Goal: Communication & Community: Answer question/provide support

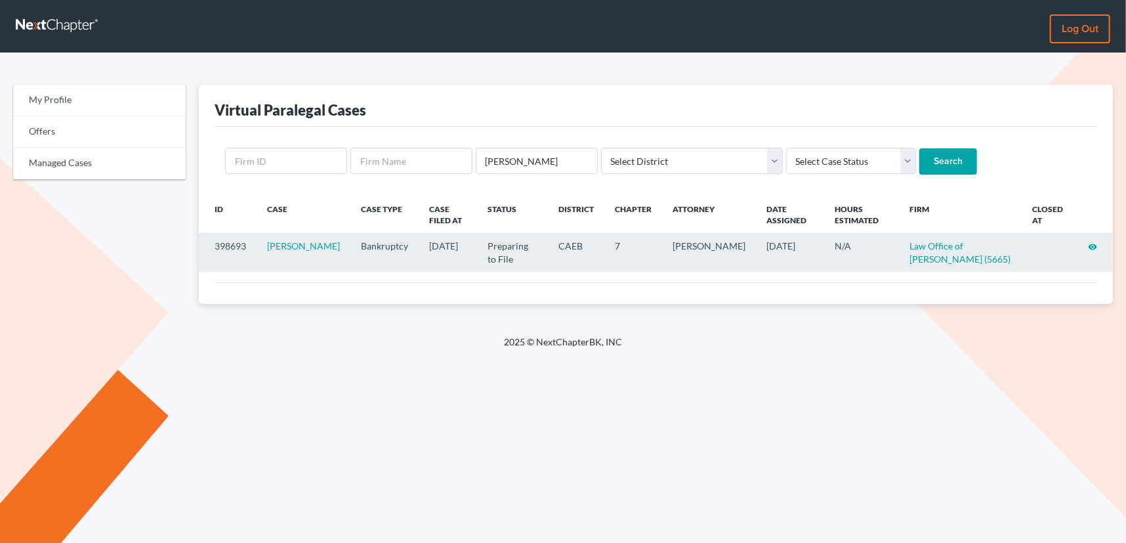
click at [1093, 245] on icon "visibility" at bounding box center [1092, 246] width 9 height 9
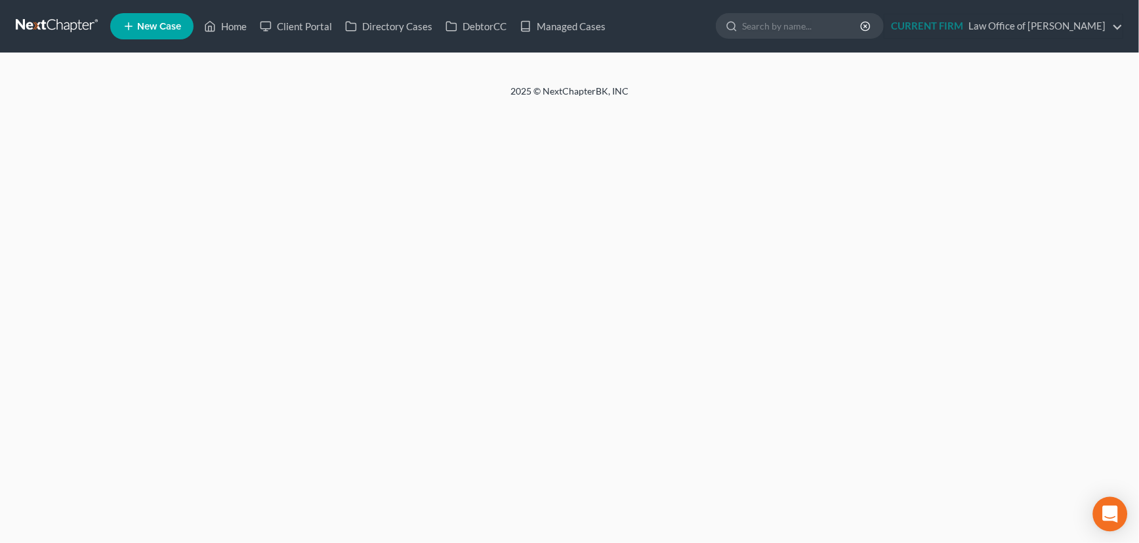
click at [1108, 512] on icon "Open Intercom Messenger" at bounding box center [1110, 513] width 15 height 17
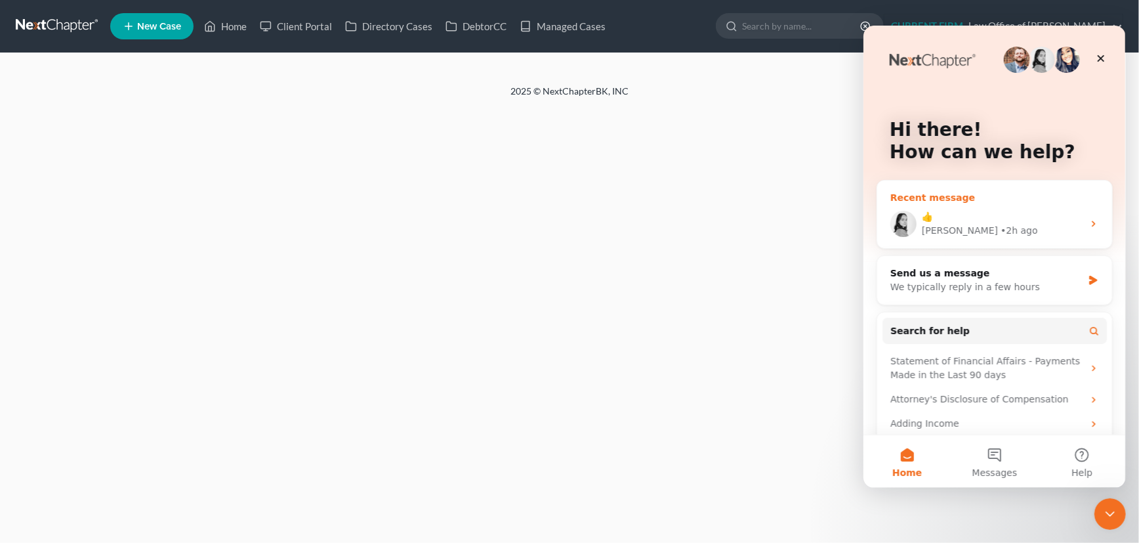
click at [1000, 226] on div "• 2h ago" at bounding box center [1018, 230] width 37 height 14
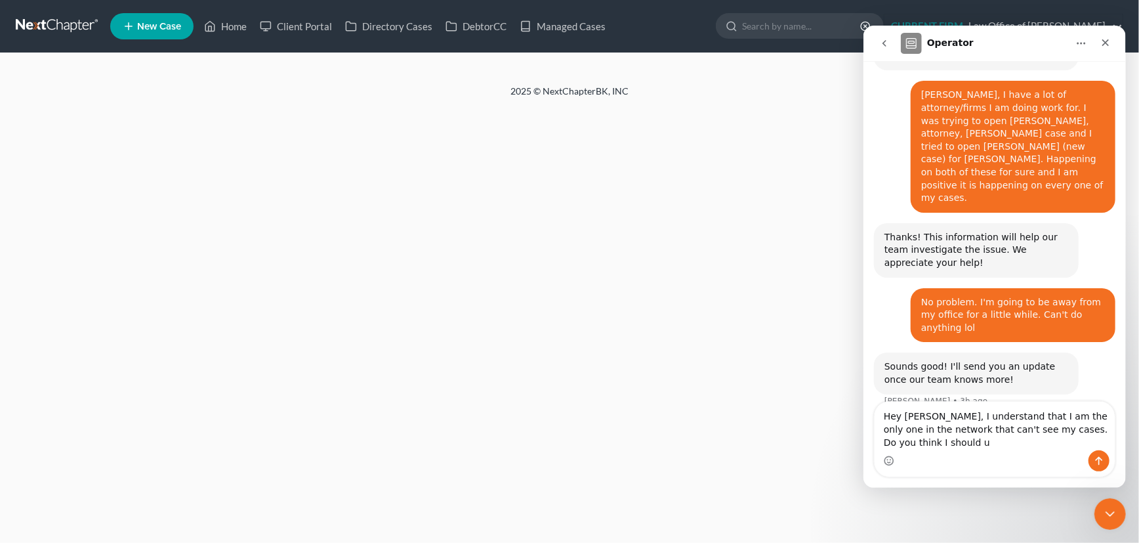
scroll to position [747, 0]
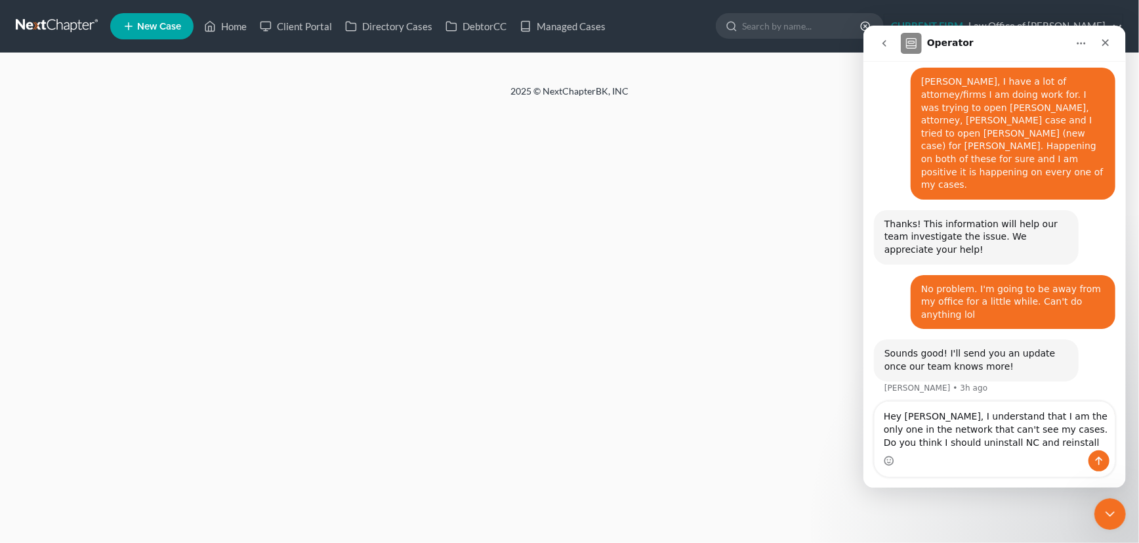
type textarea "Hey Lindsey, I understand that I am the only one in the network that can't see …"
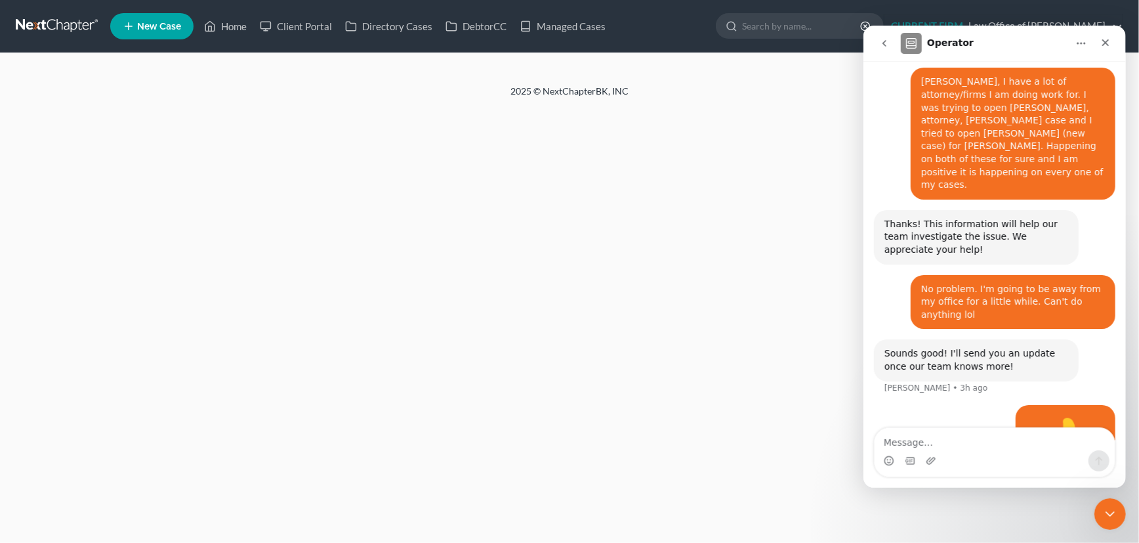
scroll to position [798, 0]
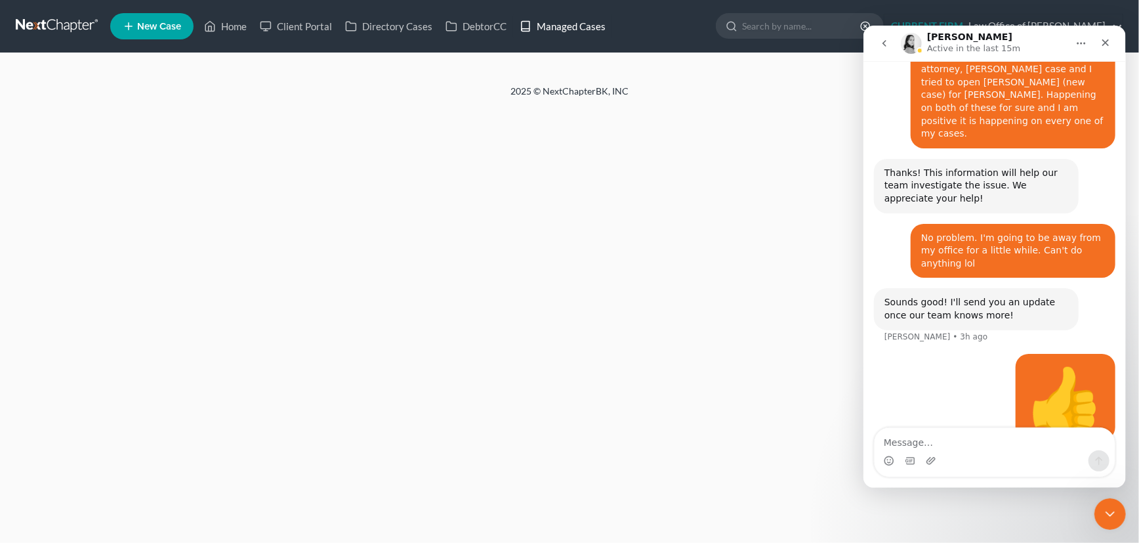
click at [557, 26] on link "Managed Cases" at bounding box center [562, 26] width 99 height 24
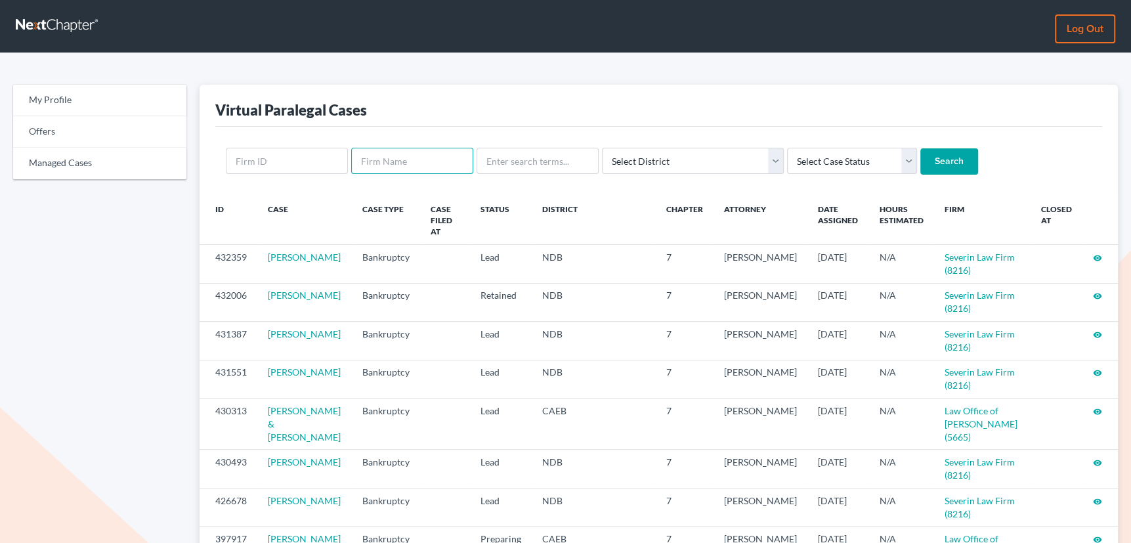
click at [383, 159] on input "text" at bounding box center [412, 161] width 122 height 26
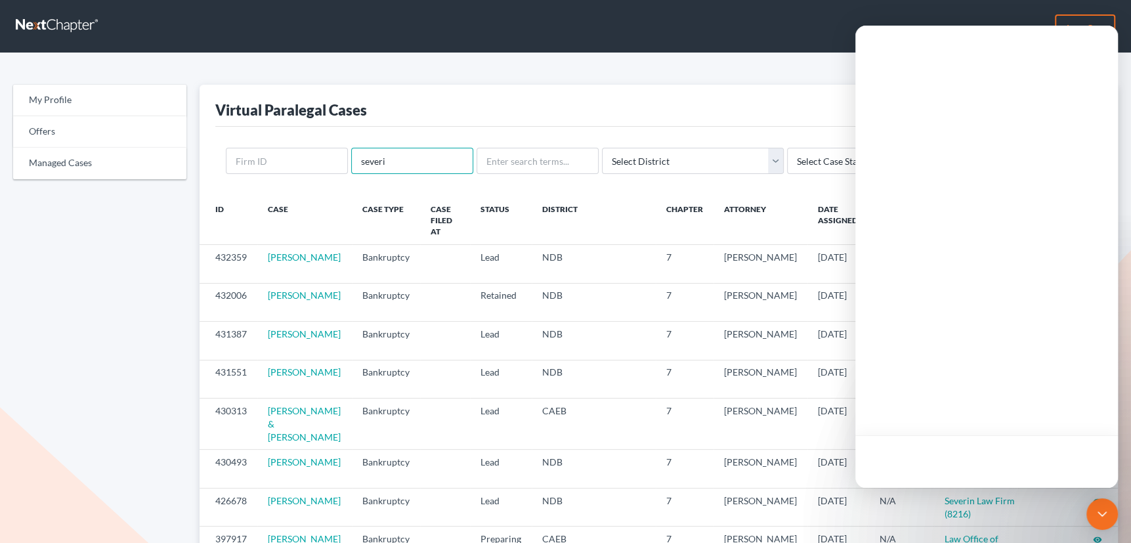
type input "severi"
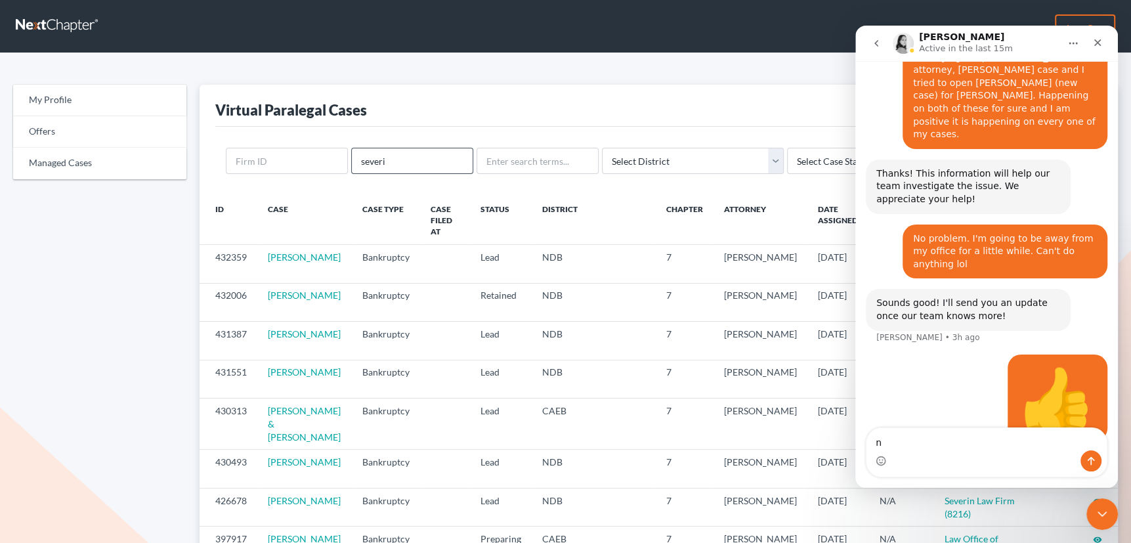
scroll to position [798, 0]
click at [1102, 508] on icon "Close Intercom Messenger" at bounding box center [1100, 512] width 16 height 16
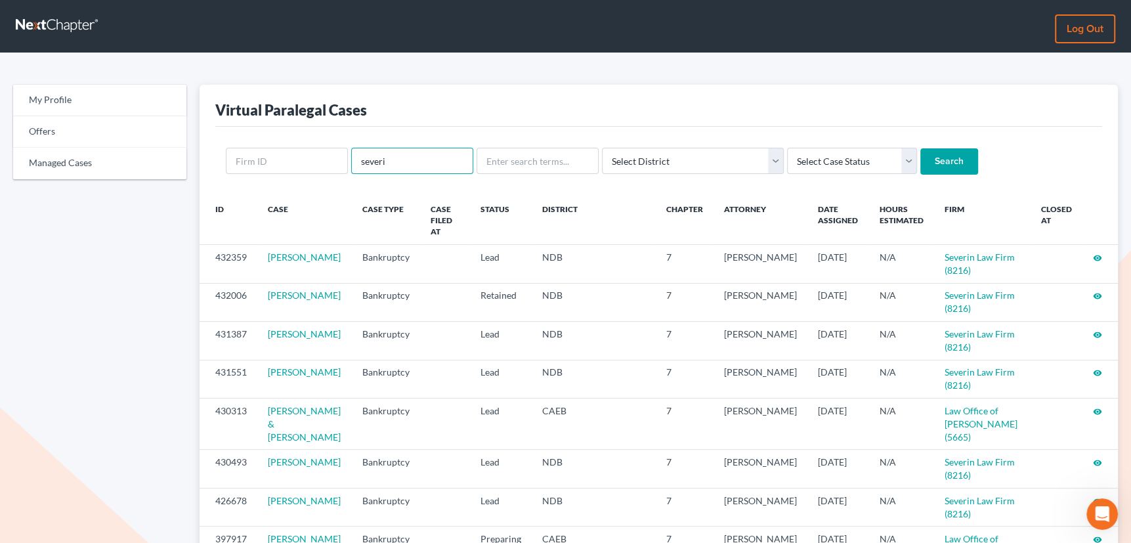
drag, startPoint x: 385, startPoint y: 167, endPoint x: 387, endPoint y: 161, distance: 6.7
click at [387, 161] on input "severi" at bounding box center [412, 161] width 122 height 26
type input "severin"
click at [920, 148] on input "Search" at bounding box center [949, 161] width 58 height 26
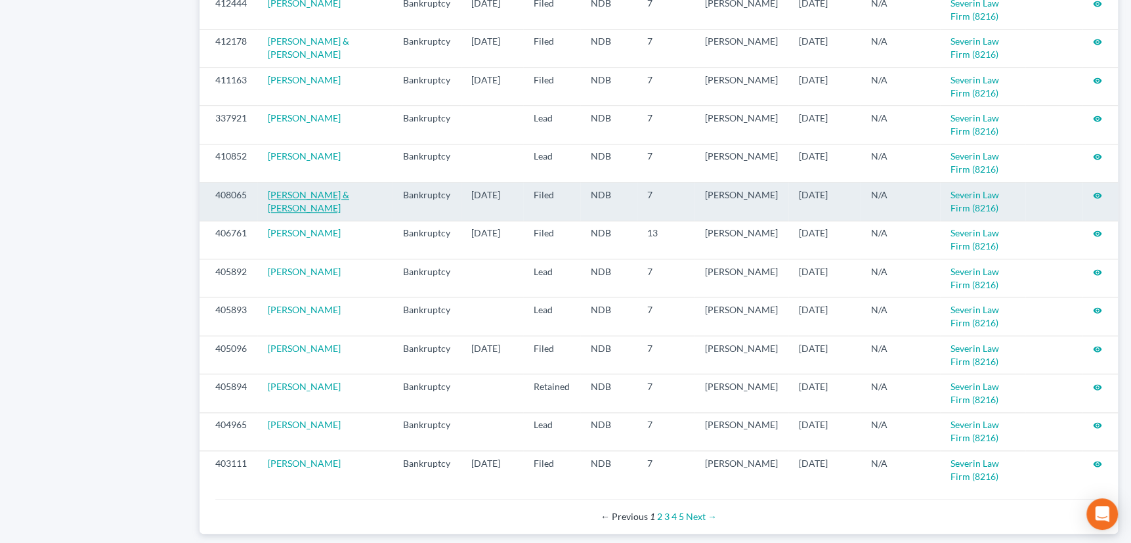
scroll to position [938, 0]
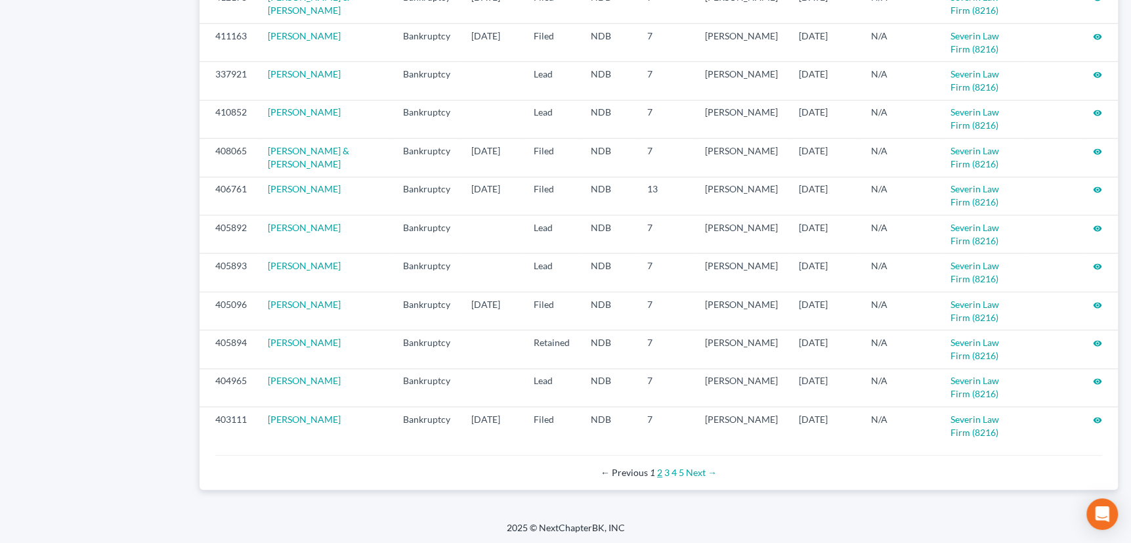
click at [659, 471] on link "2" at bounding box center [659, 472] width 5 height 11
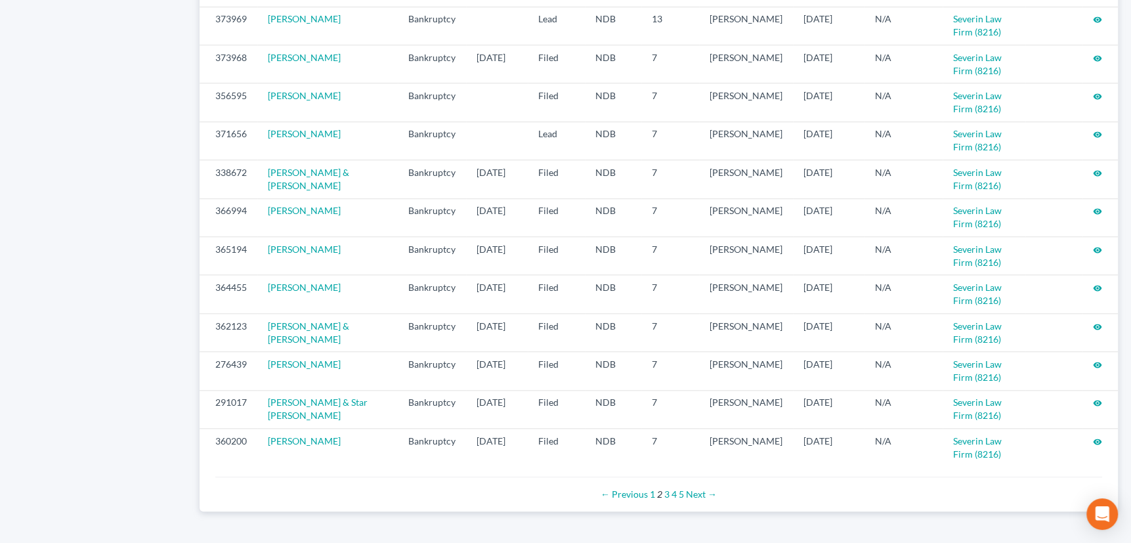
scroll to position [938, 0]
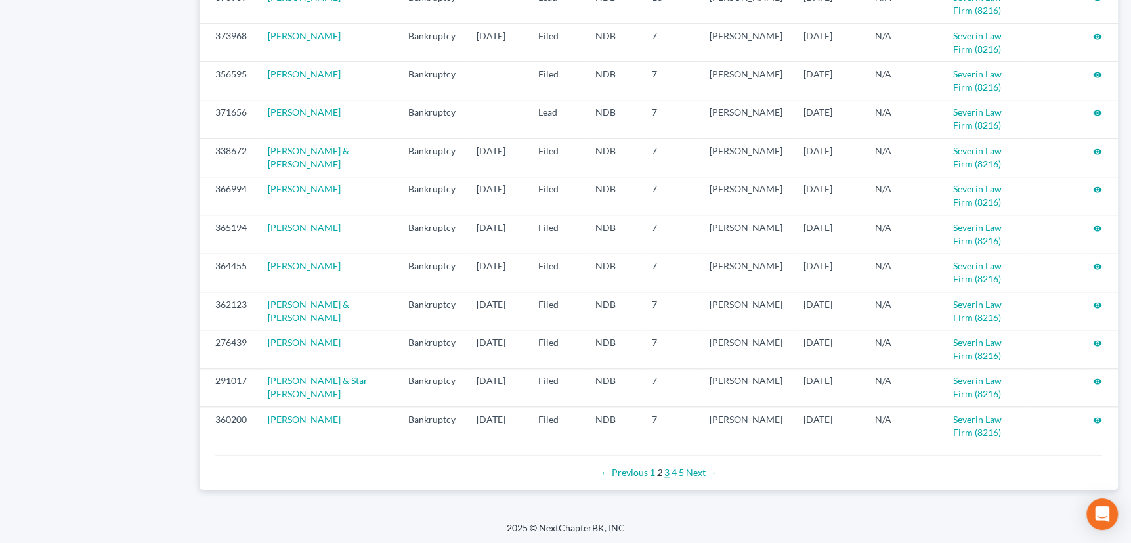
click at [665, 470] on link "3" at bounding box center [666, 472] width 5 height 11
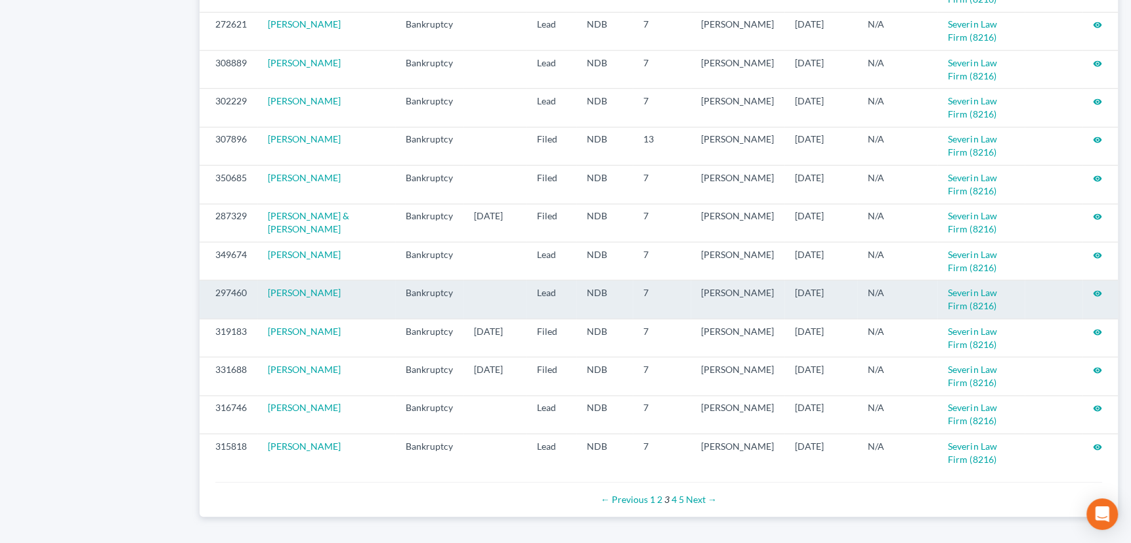
scroll to position [938, 0]
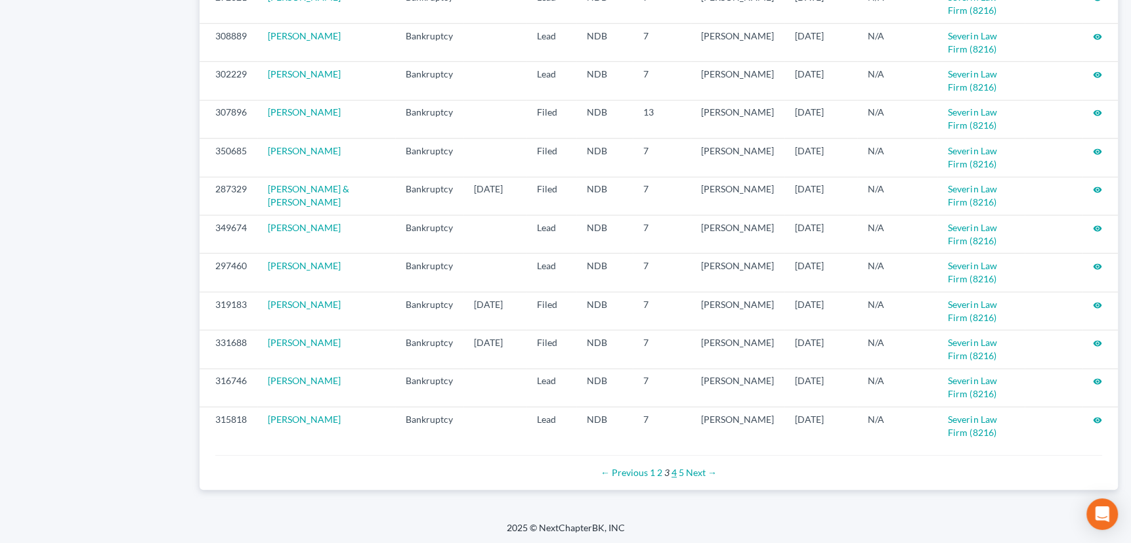
click at [673, 471] on link "4" at bounding box center [673, 472] width 5 height 11
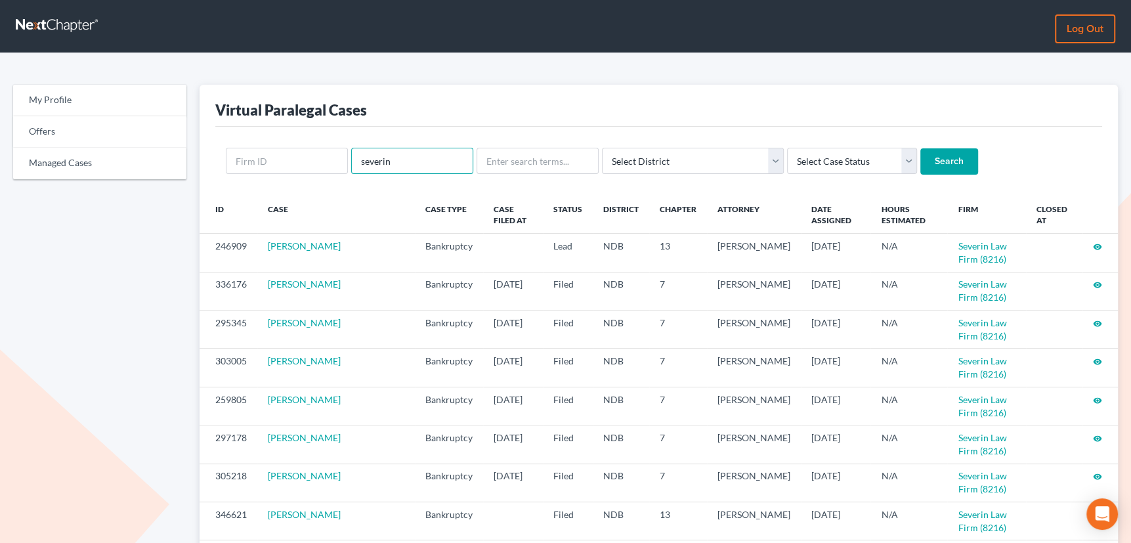
click at [398, 158] on input "severin" at bounding box center [412, 161] width 122 height 26
drag, startPoint x: 398, startPoint y: 158, endPoint x: 351, endPoint y: 169, distance: 47.9
click at [351, 169] on input "severin" at bounding box center [412, 161] width 122 height 26
type input "[PERSON_NAME]"
click at [920, 148] on input "Search" at bounding box center [949, 161] width 58 height 26
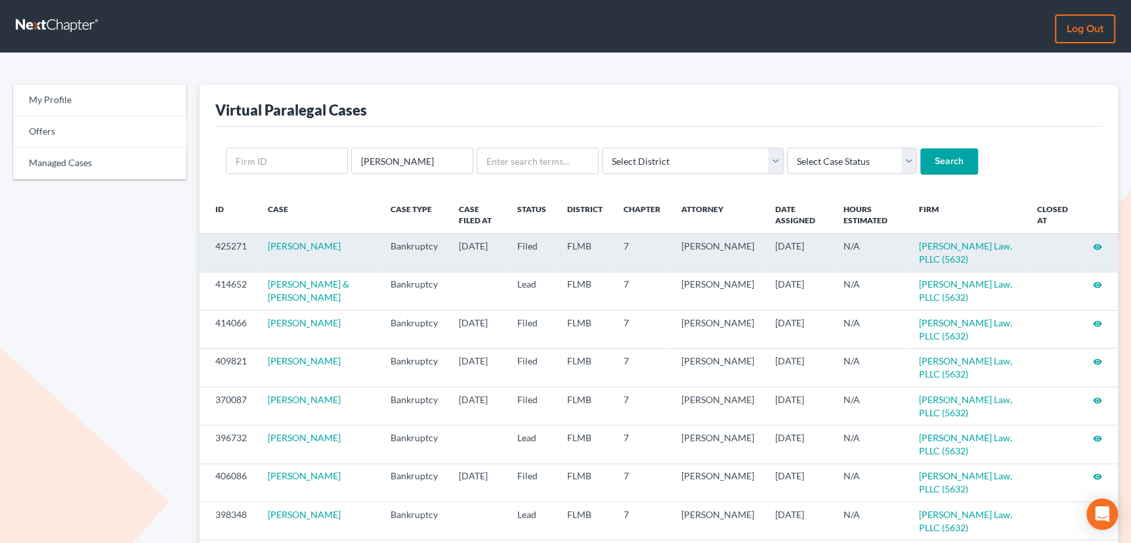
click at [1098, 244] on icon "visibility" at bounding box center [1097, 246] width 9 height 9
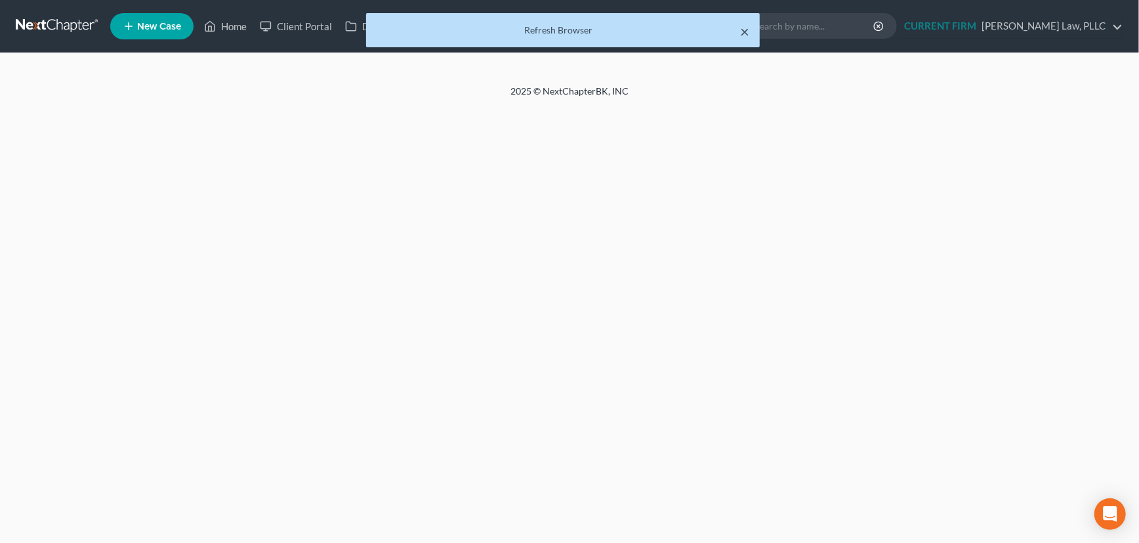
click at [747, 31] on button "×" at bounding box center [744, 32] width 9 height 16
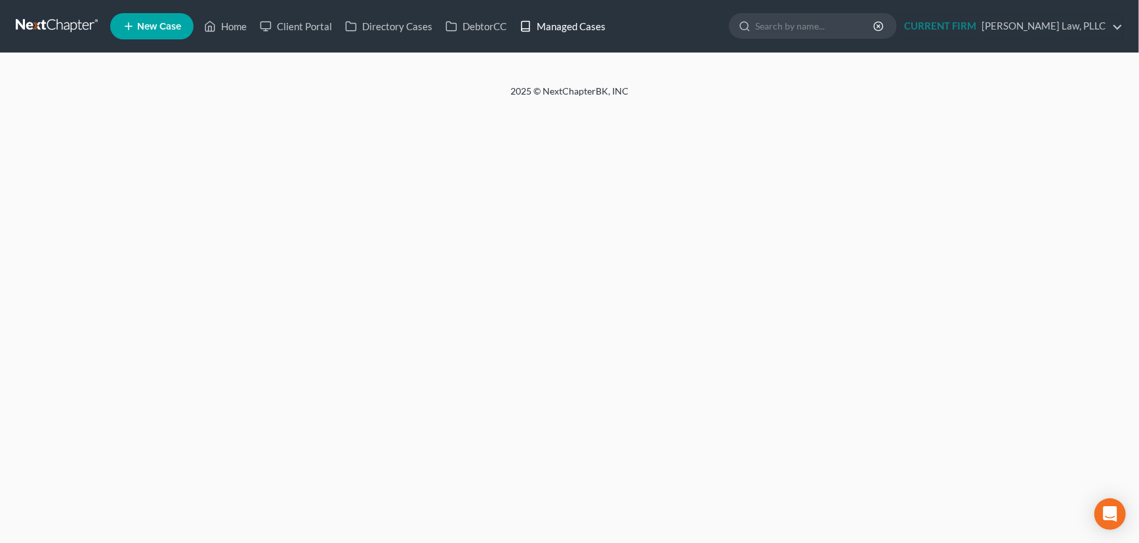
click at [560, 22] on link "Managed Cases" at bounding box center [562, 26] width 99 height 24
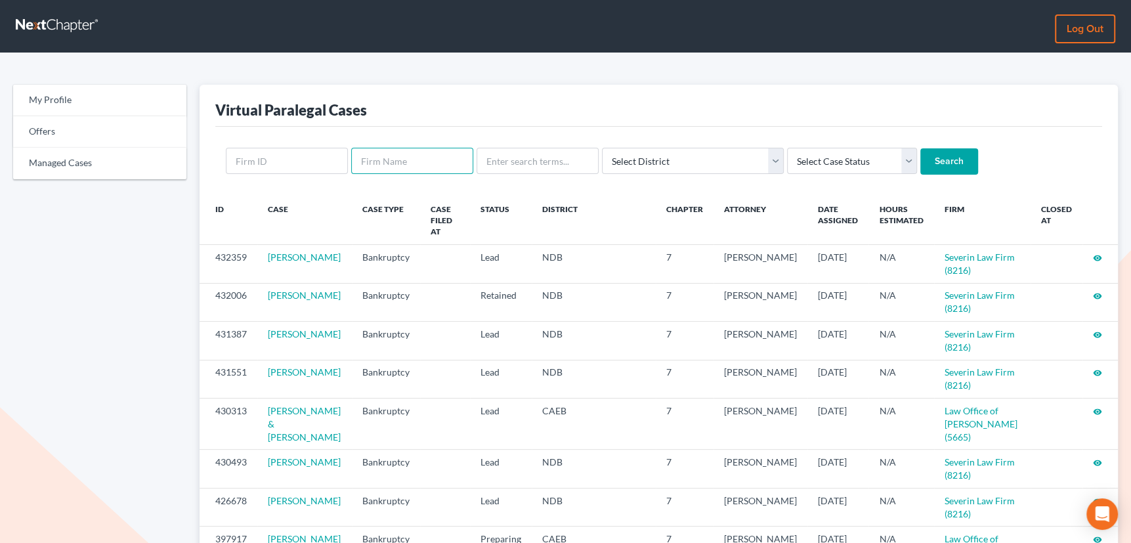
click at [414, 161] on input "text" at bounding box center [412, 161] width 122 height 26
type input "gort"
click at [920, 148] on input "Search" at bounding box center [949, 161] width 58 height 26
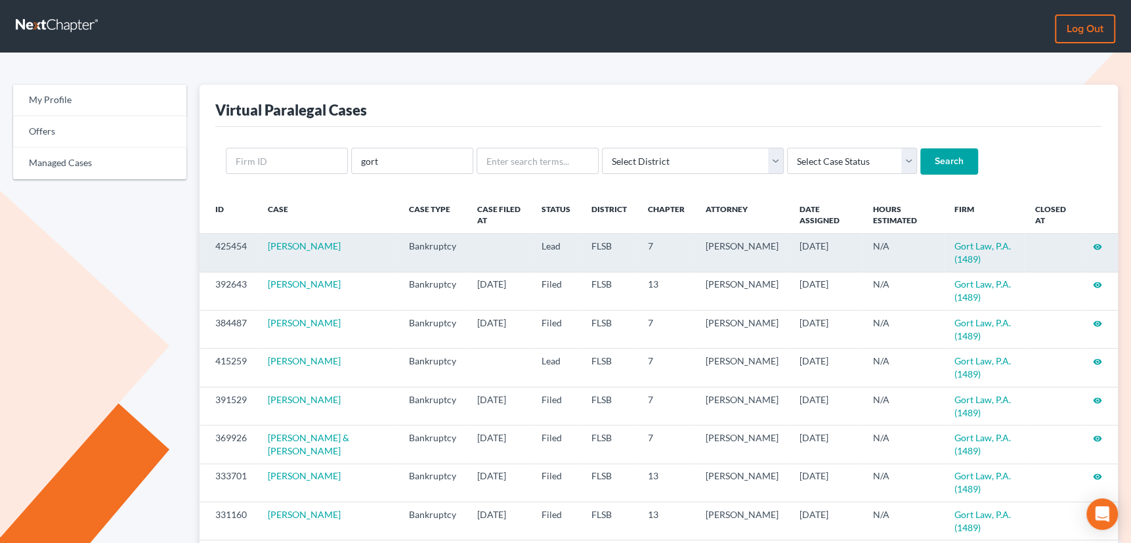
click at [1098, 245] on icon "visibility" at bounding box center [1097, 246] width 9 height 9
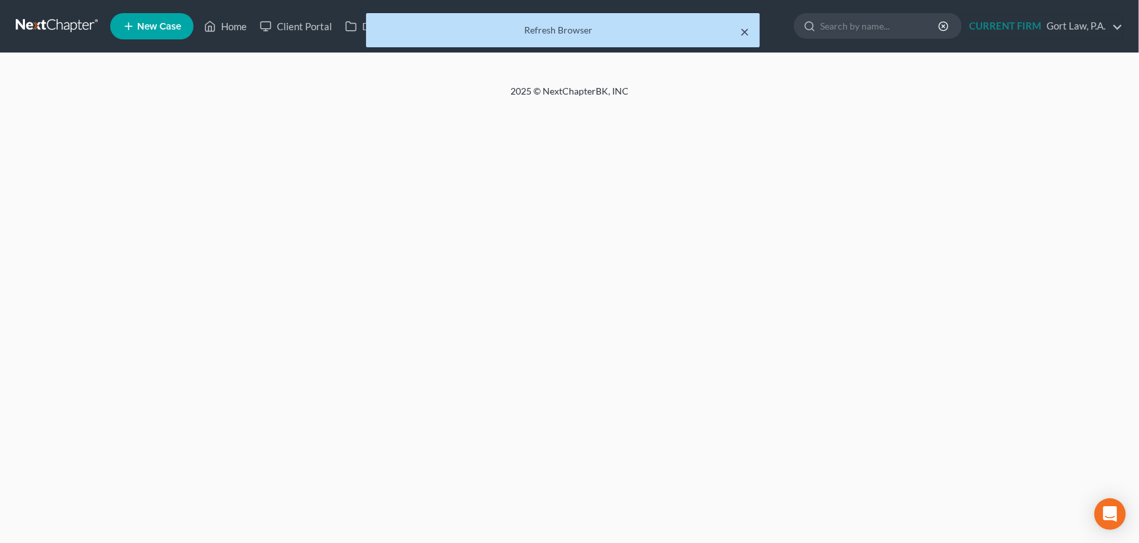
click at [745, 27] on button "×" at bounding box center [744, 32] width 9 height 16
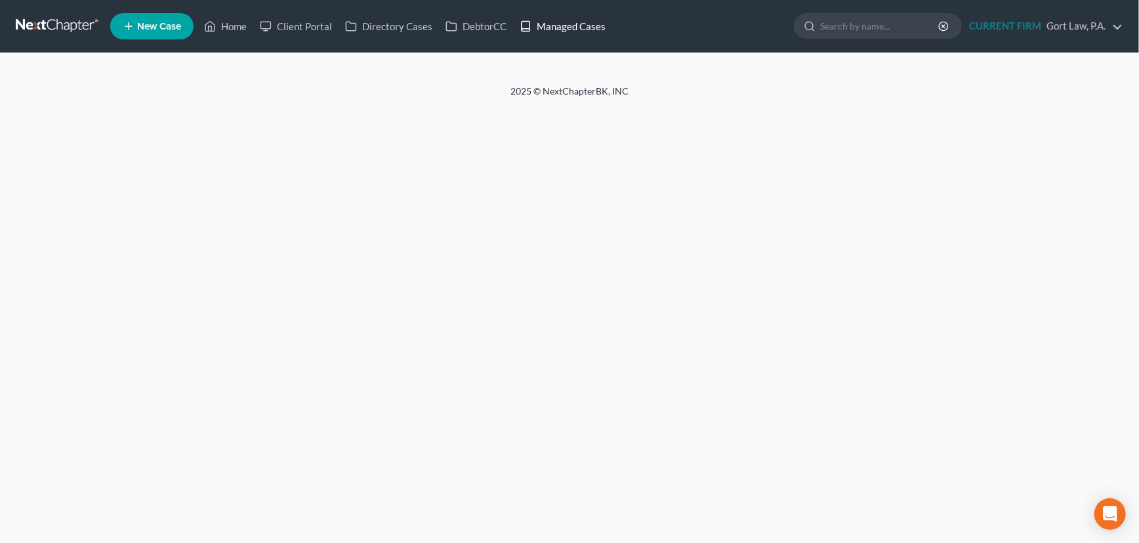
click at [574, 25] on link "Managed Cases" at bounding box center [562, 26] width 99 height 24
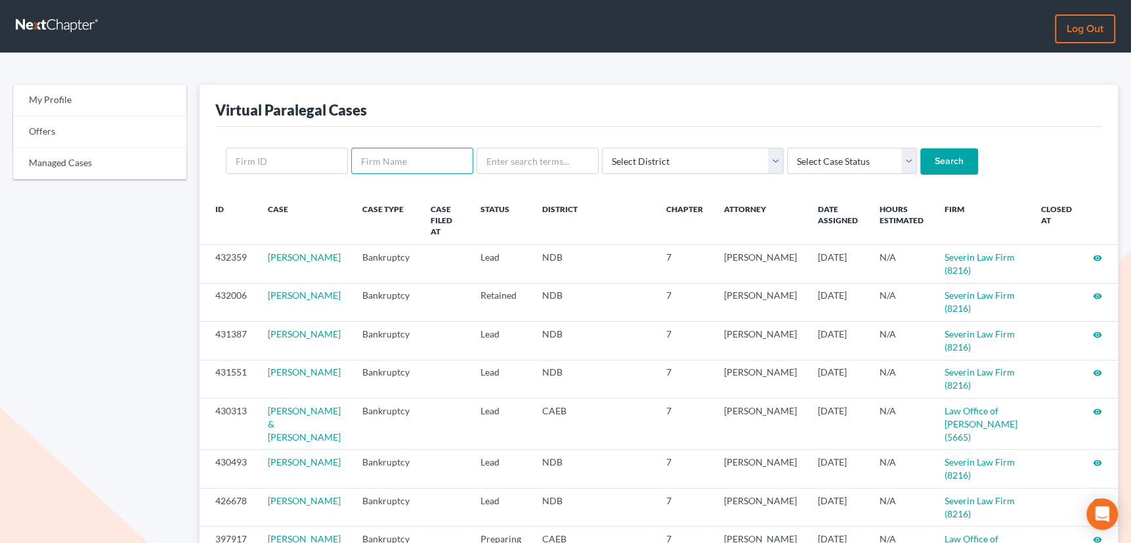
click at [381, 158] on input "text" at bounding box center [412, 161] width 122 height 26
type input "[PERSON_NAME]"
click at [920, 148] on input "Search" at bounding box center [949, 161] width 58 height 26
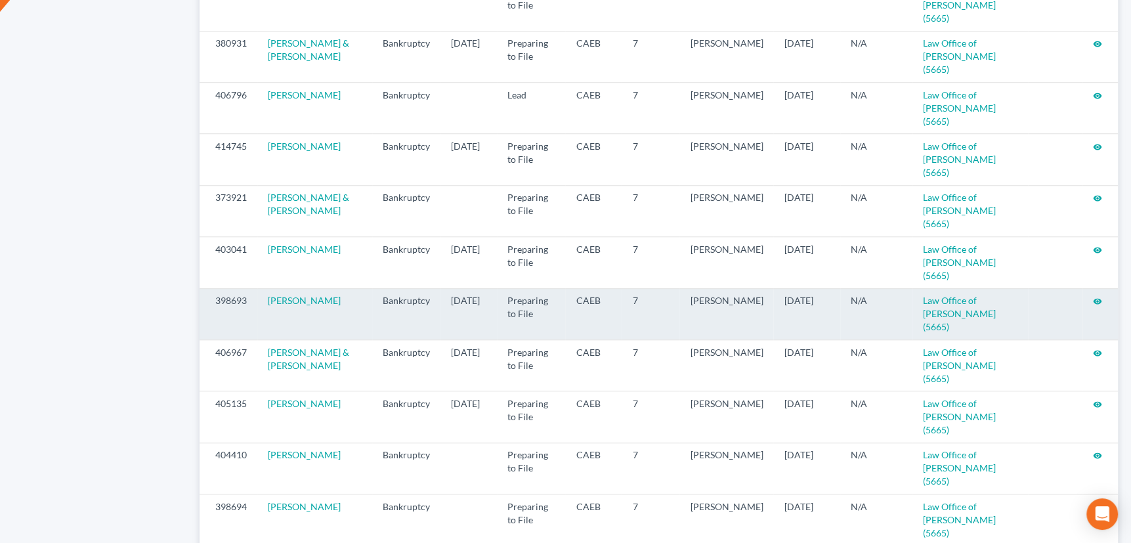
scroll to position [894, 0]
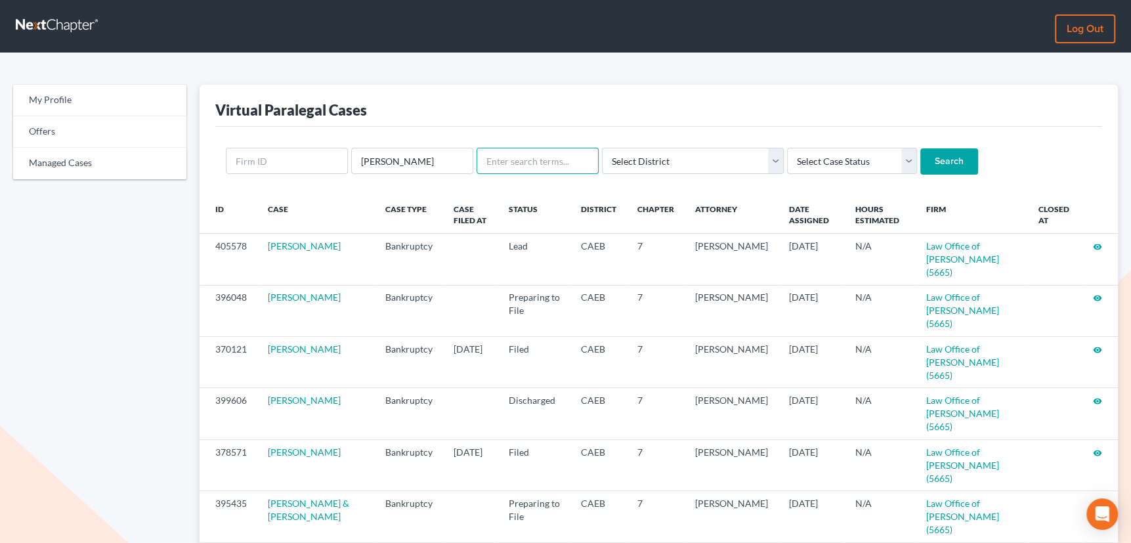
click at [516, 159] on input "text" at bounding box center [537, 161] width 122 height 26
type input "[PERSON_NAME]"
click at [920, 148] on input "Search" at bounding box center [949, 161] width 58 height 26
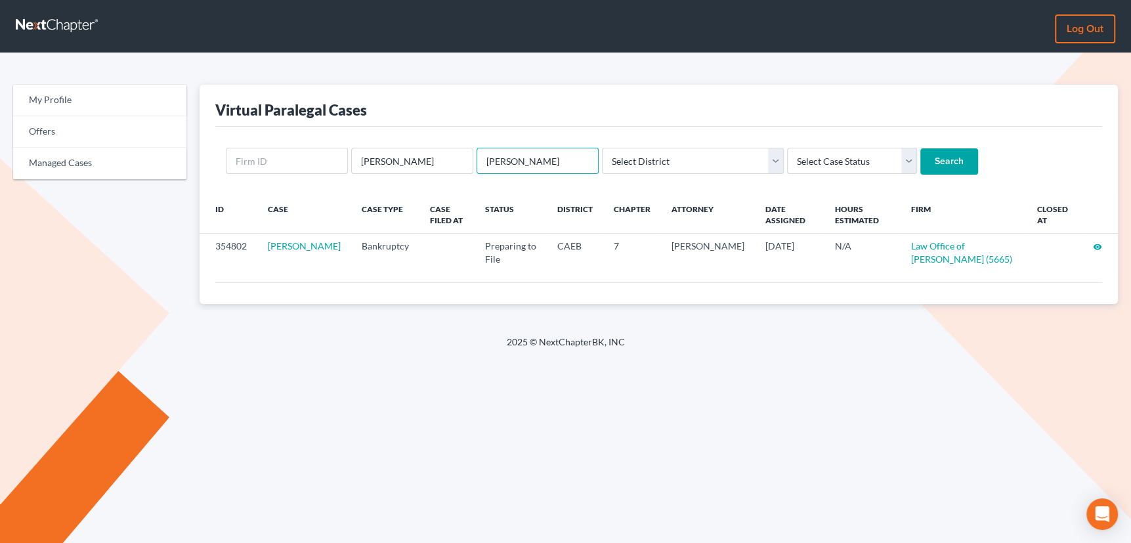
drag, startPoint x: 497, startPoint y: 163, endPoint x: 479, endPoint y: 163, distance: 17.7
click at [479, 163] on input "[PERSON_NAME]" at bounding box center [537, 161] width 122 height 26
type input "[PERSON_NAME]"
click at [920, 148] on input "Search" at bounding box center [949, 161] width 58 height 26
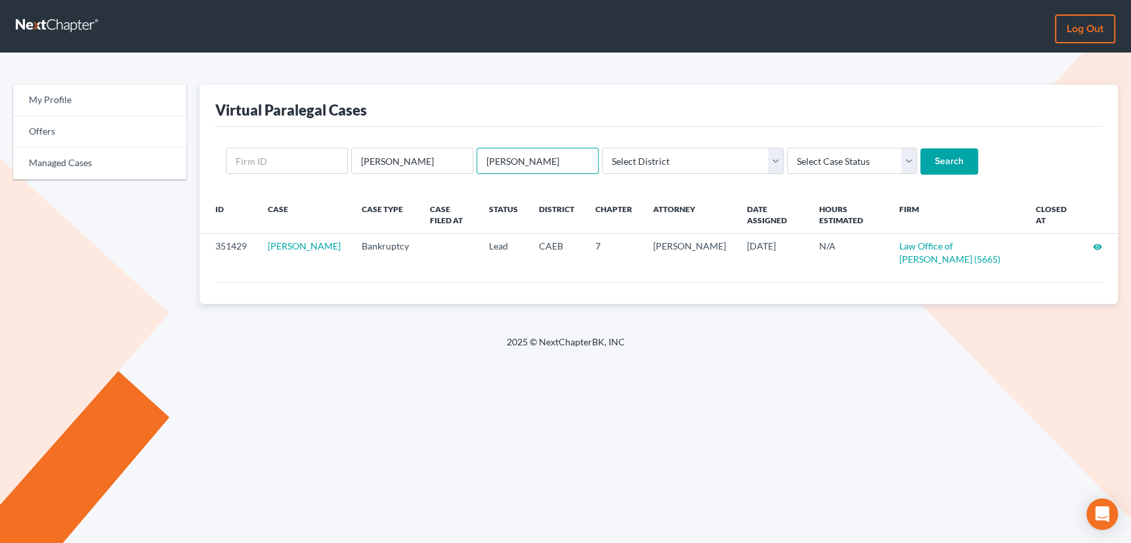
drag, startPoint x: 543, startPoint y: 154, endPoint x: 480, endPoint y: 161, distance: 63.5
click at [480, 161] on input "[PERSON_NAME]" at bounding box center [537, 161] width 122 height 26
type input "[PERSON_NAME]"
click at [920, 148] on input "Search" at bounding box center [949, 161] width 58 height 26
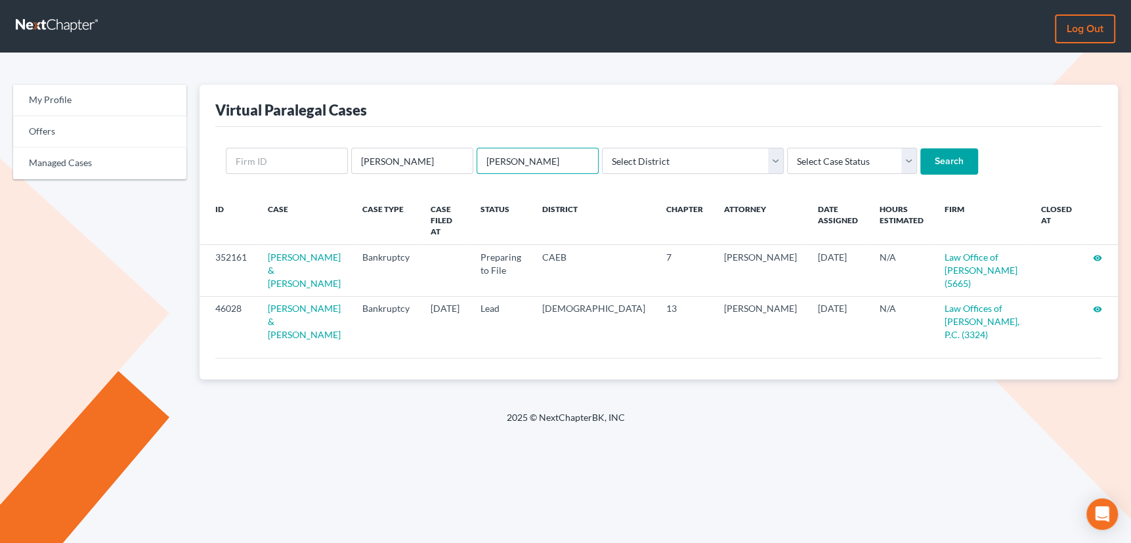
click at [528, 173] on input "flores" at bounding box center [537, 161] width 122 height 26
drag, startPoint x: 531, startPoint y: 163, endPoint x: 473, endPoint y: 163, distance: 57.8
click at [473, 163] on form "flor flores Select District Alabama - Middle Alabama - Northern Alabama - South…" at bounding box center [659, 161] width 866 height 27
type input "johns"
click at [920, 148] on input "Search" at bounding box center [949, 161] width 58 height 26
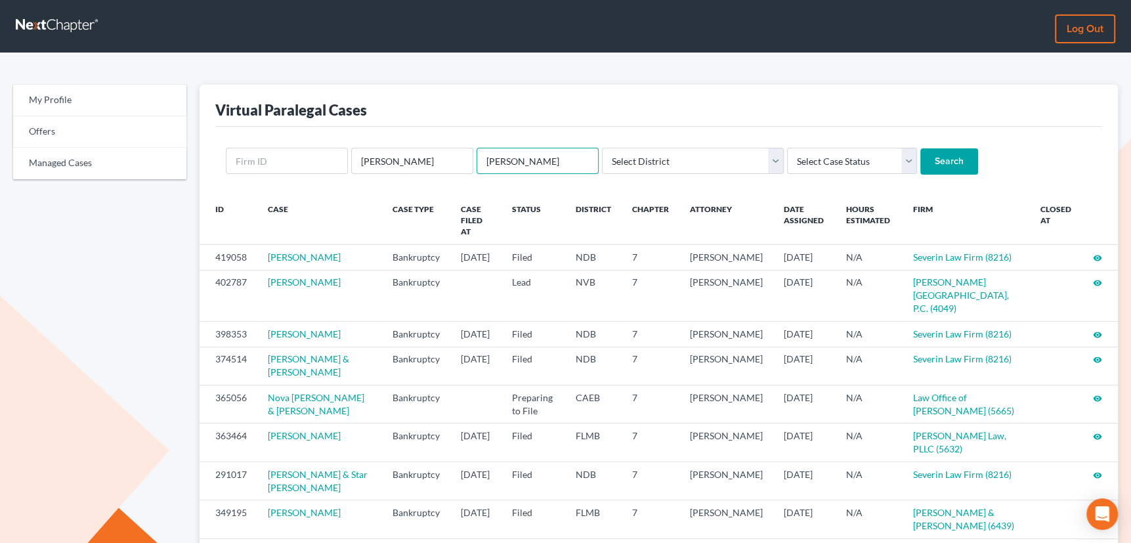
drag, startPoint x: 523, startPoint y: 163, endPoint x: 476, endPoint y: 163, distance: 47.3
click at [476, 163] on input "johns" at bounding box center [537, 161] width 122 height 26
type input "juarez"
click at [920, 148] on input "Search" at bounding box center [949, 161] width 58 height 26
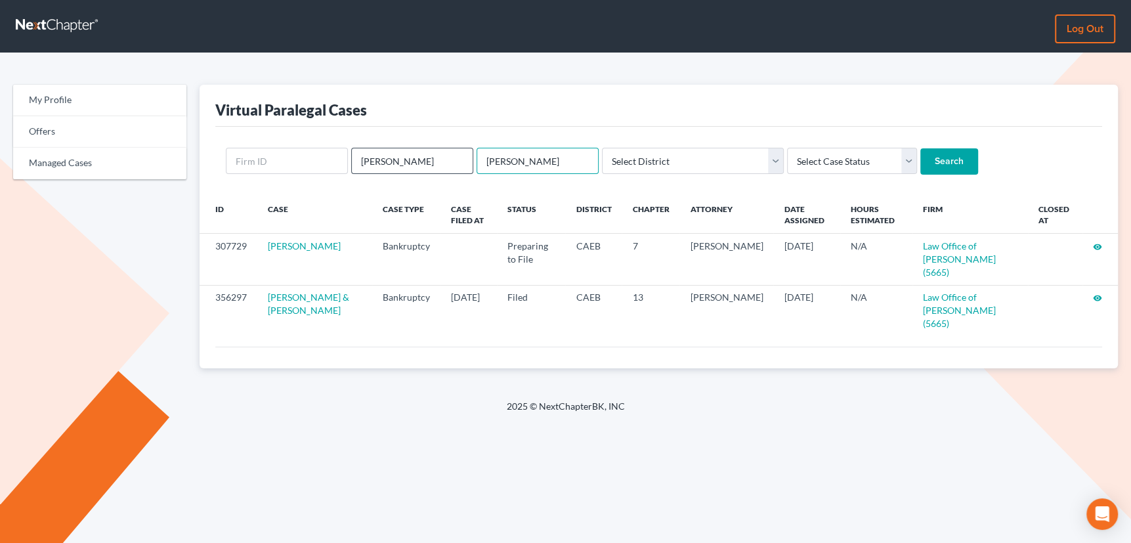
drag, startPoint x: 519, startPoint y: 159, endPoint x: 465, endPoint y: 163, distance: 53.9
click at [465, 163] on form "flor juarez Select District Alabama - Middle Alabama - Northern Alabama - South…" at bounding box center [659, 161] width 866 height 27
type input "malik"
click at [920, 148] on input "Search" at bounding box center [949, 161] width 58 height 26
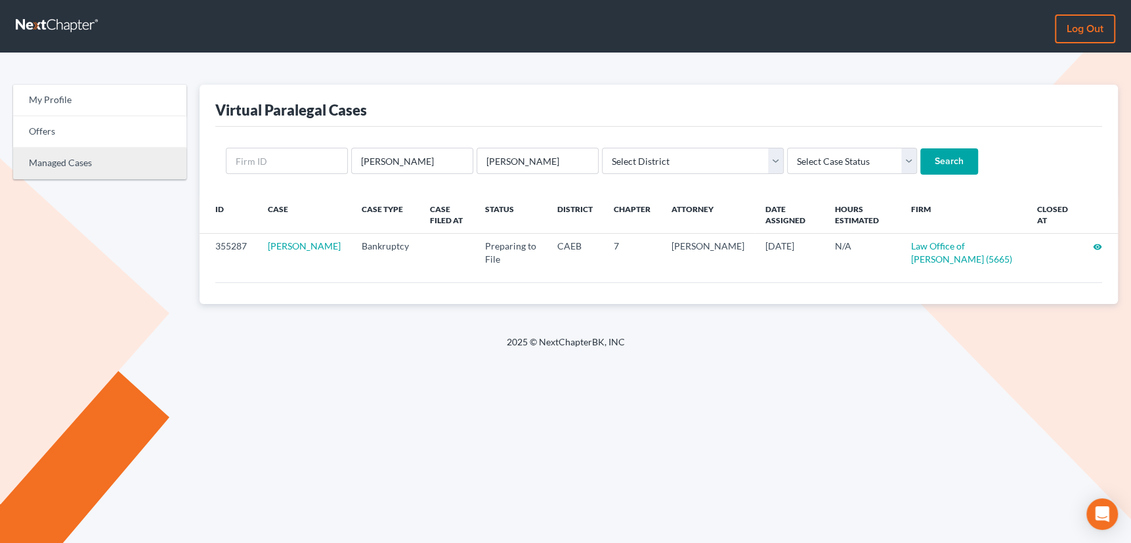
click at [64, 162] on link "Managed Cases" at bounding box center [99, 164] width 173 height 32
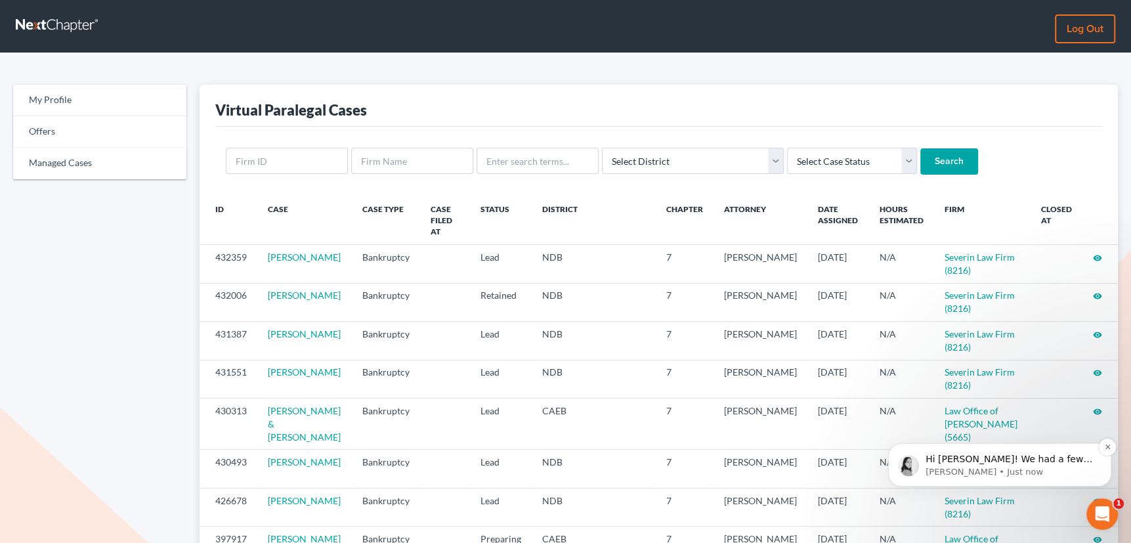
click at [998, 463] on p "Hi [PERSON_NAME]! We had a few other users running into this error. We have rep…" at bounding box center [1009, 459] width 169 height 13
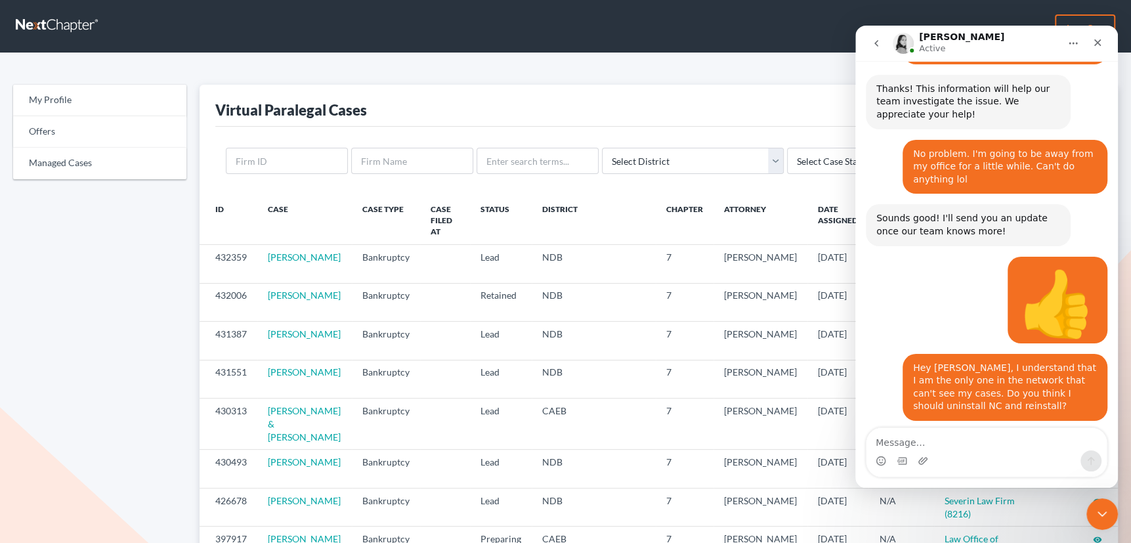
scroll to position [885, 0]
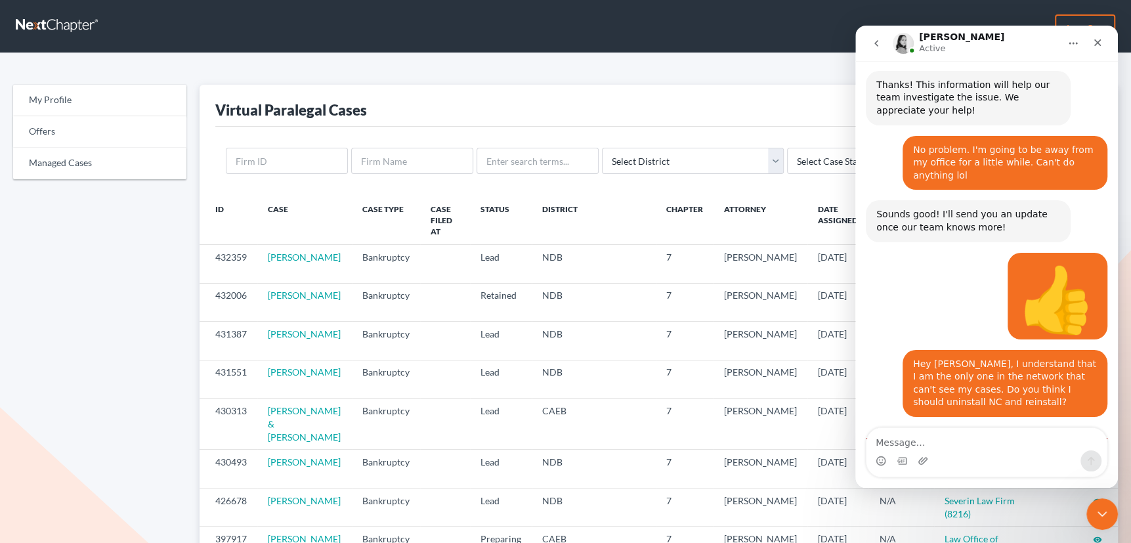
click at [949, 442] on textarea "Message…" at bounding box center [986, 439] width 240 height 22
type textarea "Ok, thank you [PERSON_NAME]."
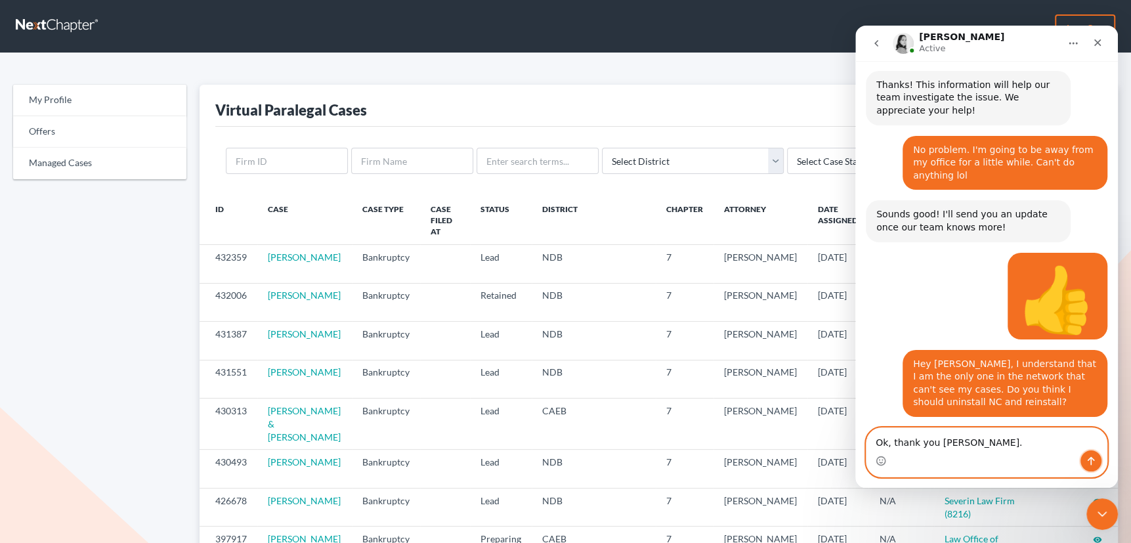
click at [1092, 459] on icon "Send a message…" at bounding box center [1090, 461] width 7 height 9
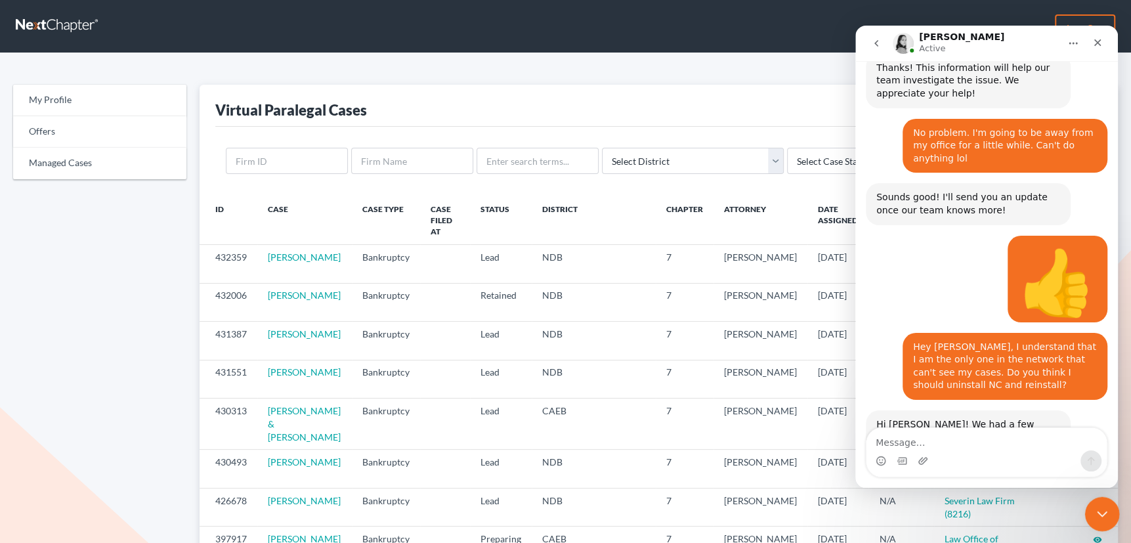
click at [1098, 511] on icon "Close Intercom Messenger" at bounding box center [1100, 512] width 16 height 16
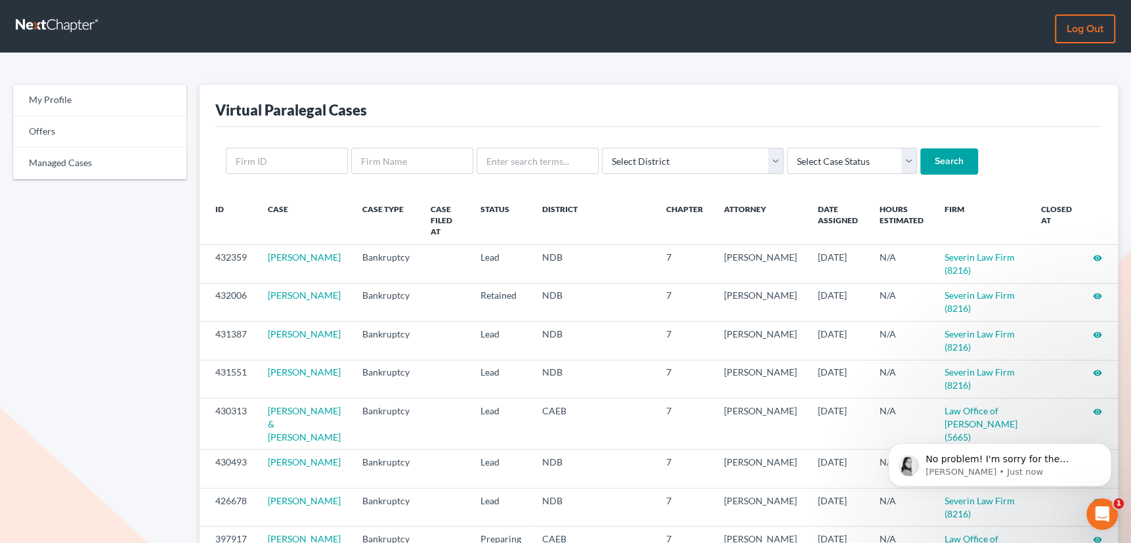
scroll to position [0, 0]
click at [1009, 460] on p "No problem! I'm sorry for the inconvenience!" at bounding box center [1009, 459] width 169 height 13
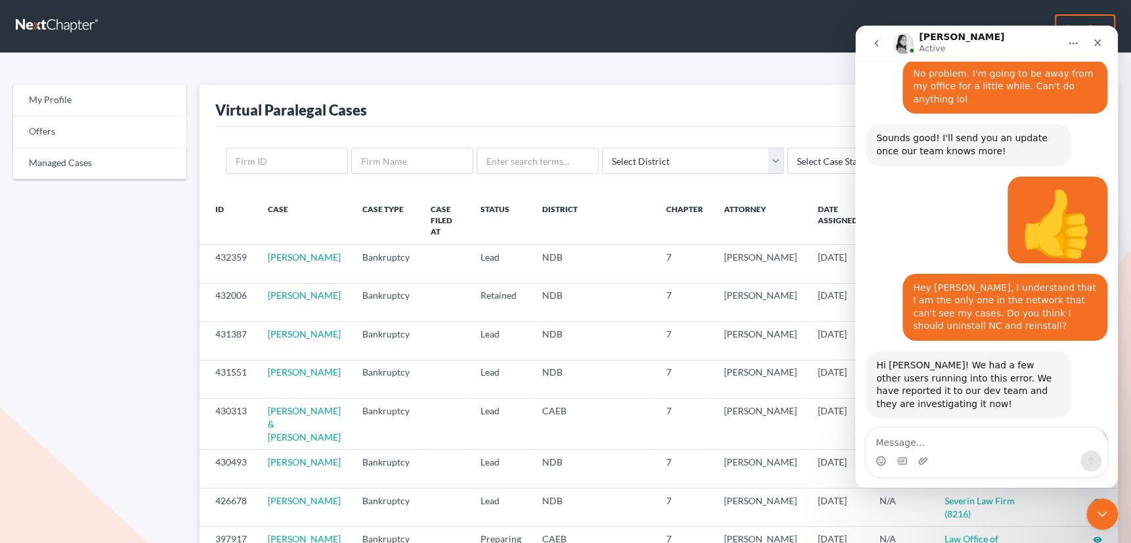
scroll to position [963, 0]
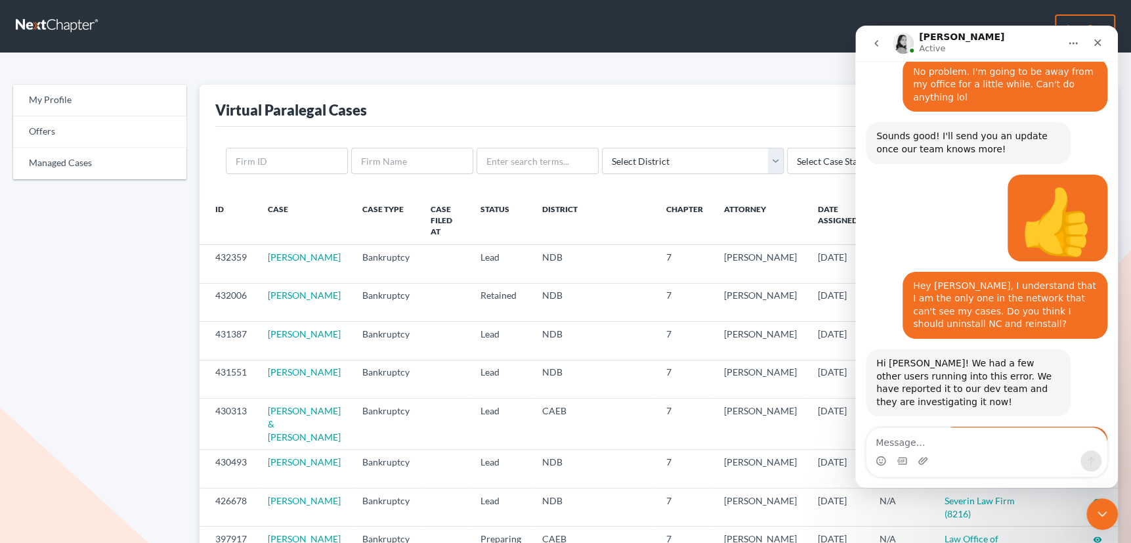
click at [945, 446] on textarea "Message…" at bounding box center [986, 439] width 240 height 22
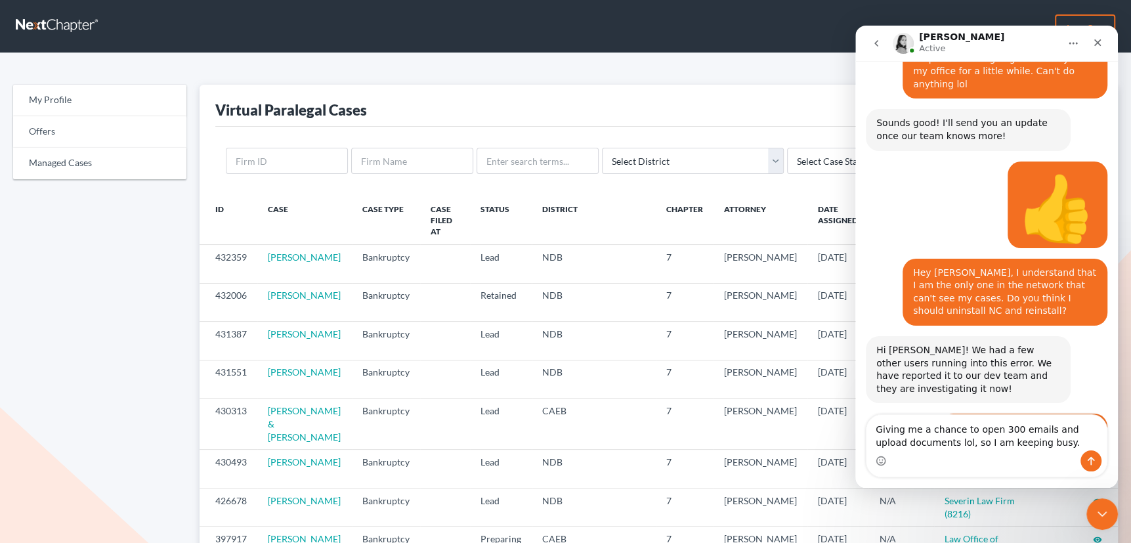
type textarea "Giving me a chance to open 300 emails and upload documents lol, so I am keeping…"
click at [1091, 460] on icon "Send a message…" at bounding box center [1090, 460] width 11 height 11
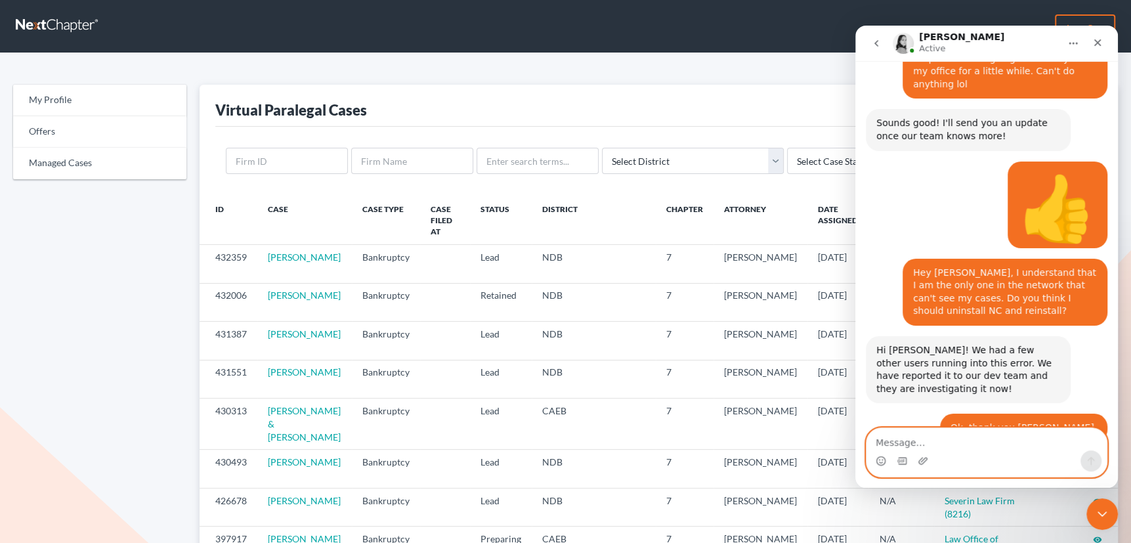
scroll to position [993, 0]
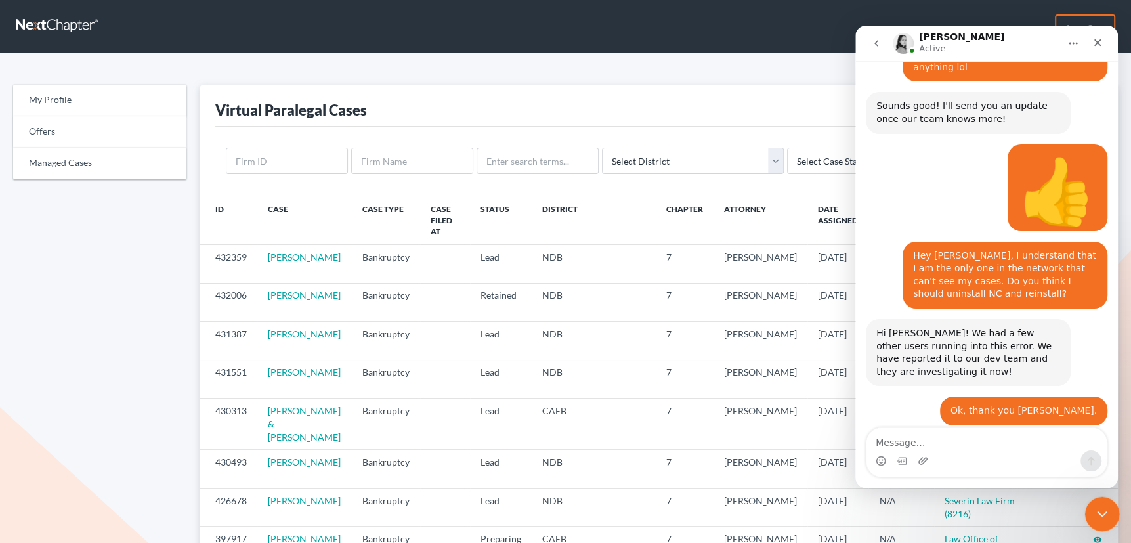
click at [1100, 511] on icon "Close Intercom Messenger" at bounding box center [1100, 512] width 16 height 16
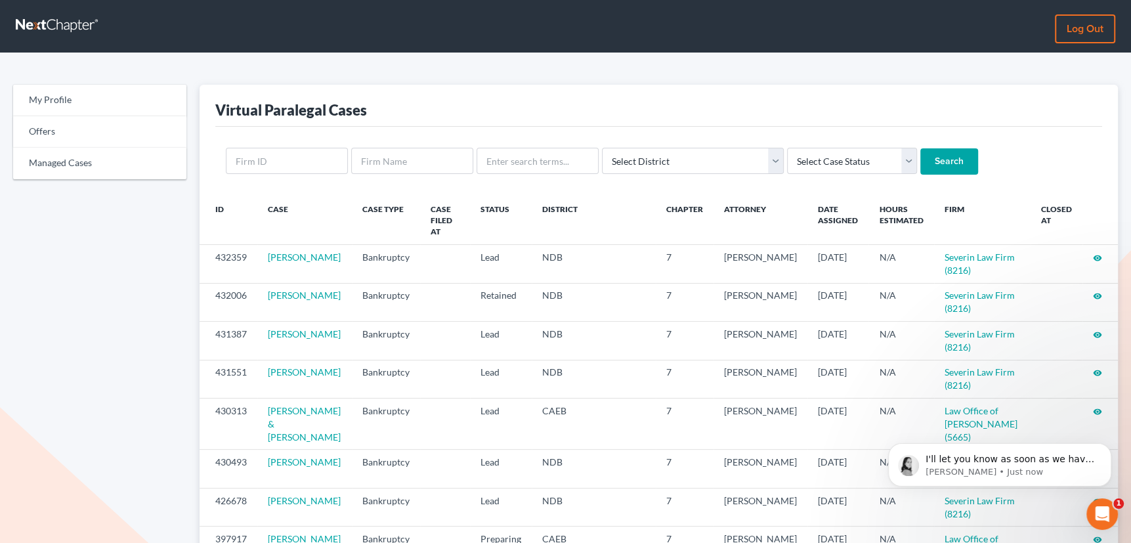
scroll to position [1045, 0]
click at [1003, 457] on p "I'll let you know as soon as we have that fixed." at bounding box center [1009, 459] width 169 height 13
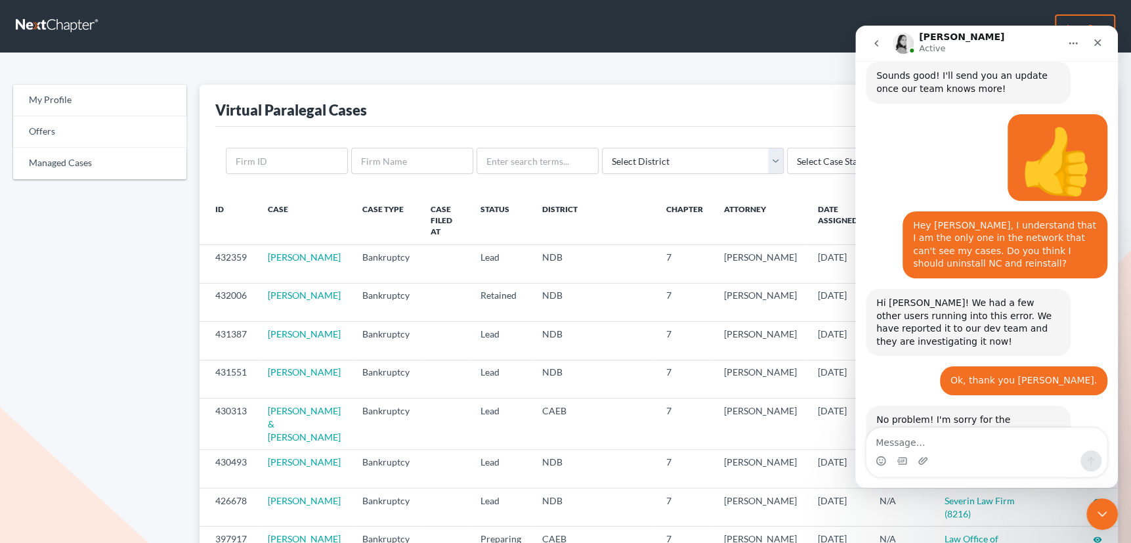
scroll to position [1066, 0]
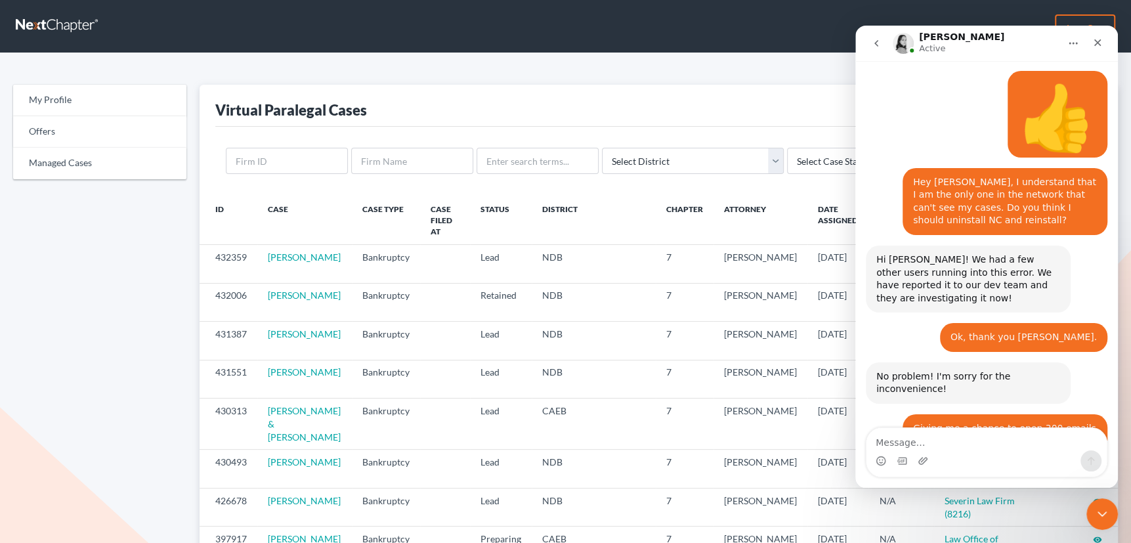
click at [982, 441] on textarea "Message…" at bounding box center [986, 439] width 240 height 22
type textarea "Sounds good."
click at [1089, 458] on icon "Send a message…" at bounding box center [1090, 461] width 7 height 9
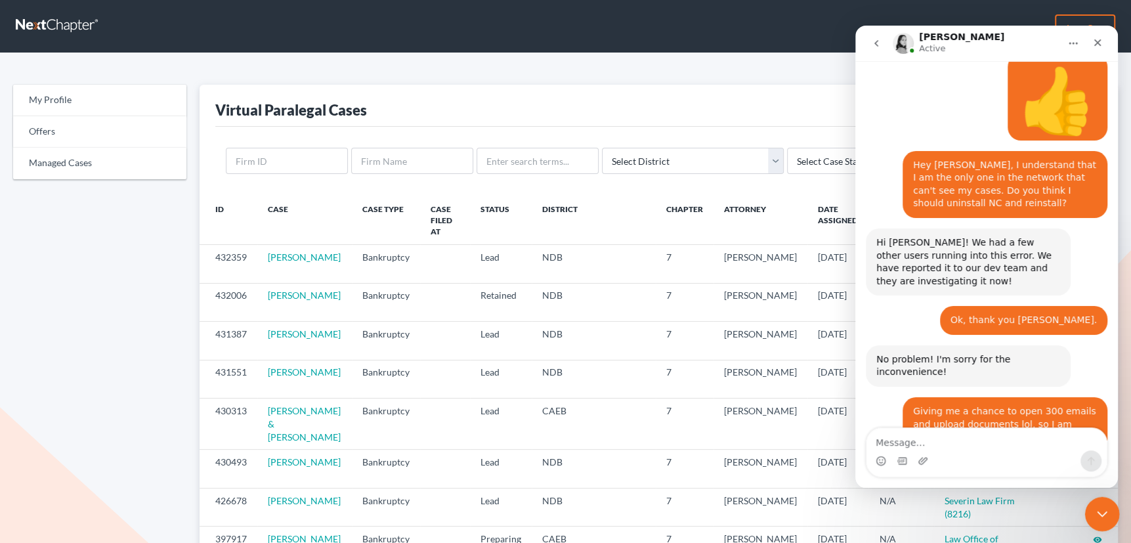
click at [1097, 514] on icon "Close Intercom Messenger" at bounding box center [1100, 512] width 16 height 16
